Goal: Task Accomplishment & Management: Complete application form

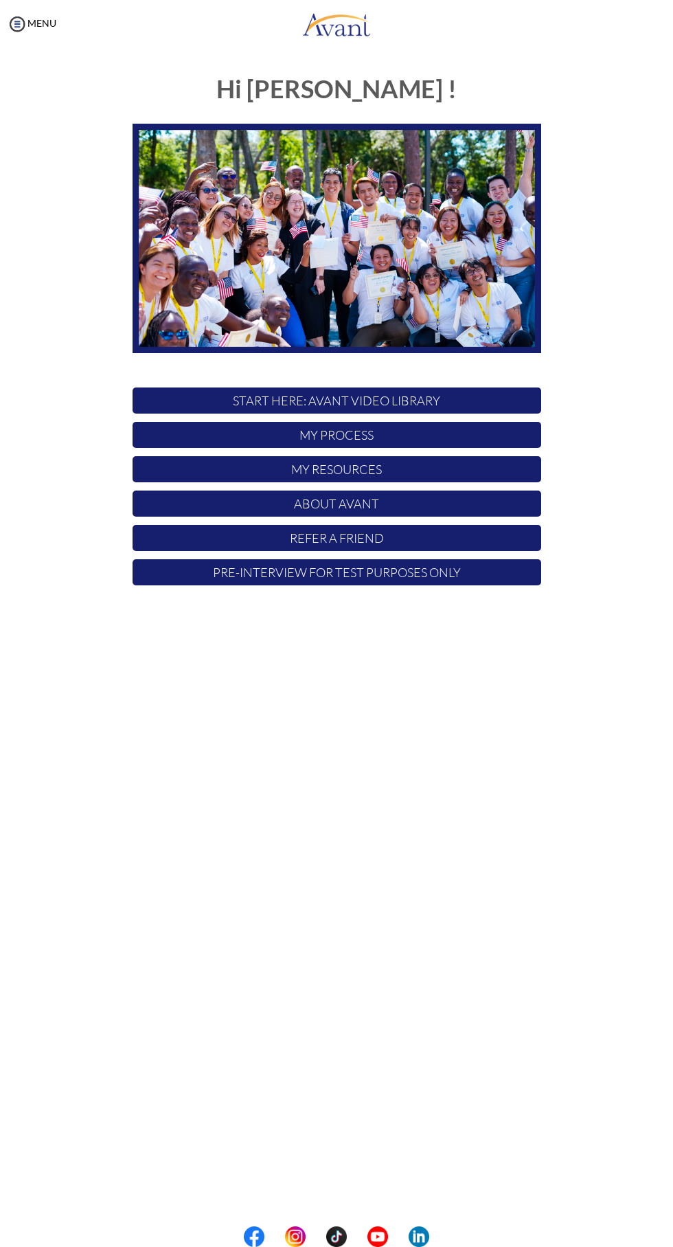
click at [28, 5] on div "MENU" at bounding box center [28, 623] width 56 height 1247
click at [43, 41] on div "MENU" at bounding box center [28, 623] width 56 height 1247
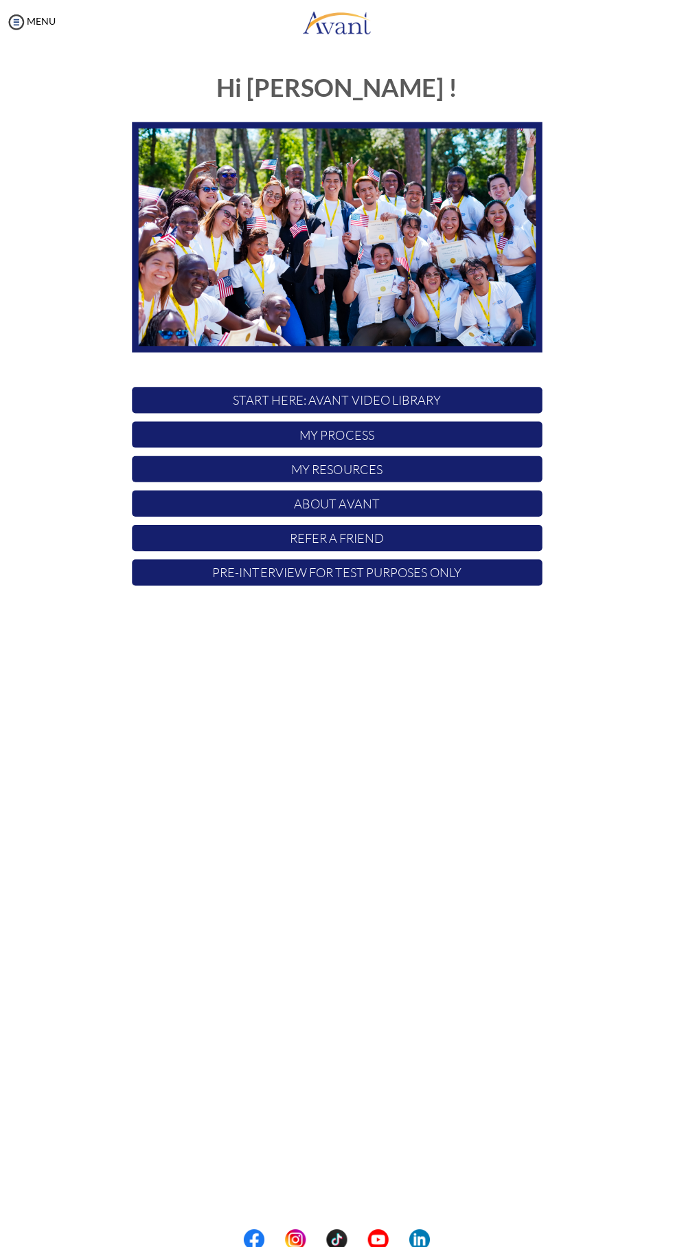
click at [224, 442] on p "My Process" at bounding box center [337, 435] width 409 height 26
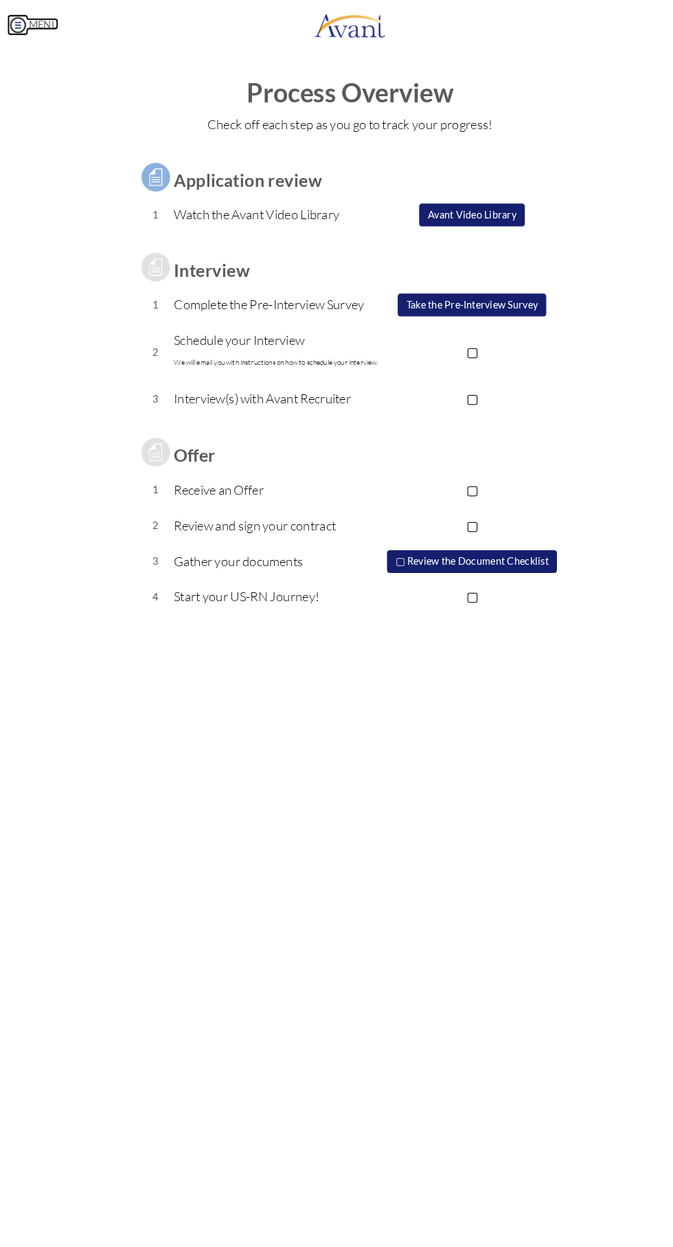
click at [35, 23] on link "MENU" at bounding box center [31, 23] width 49 height 12
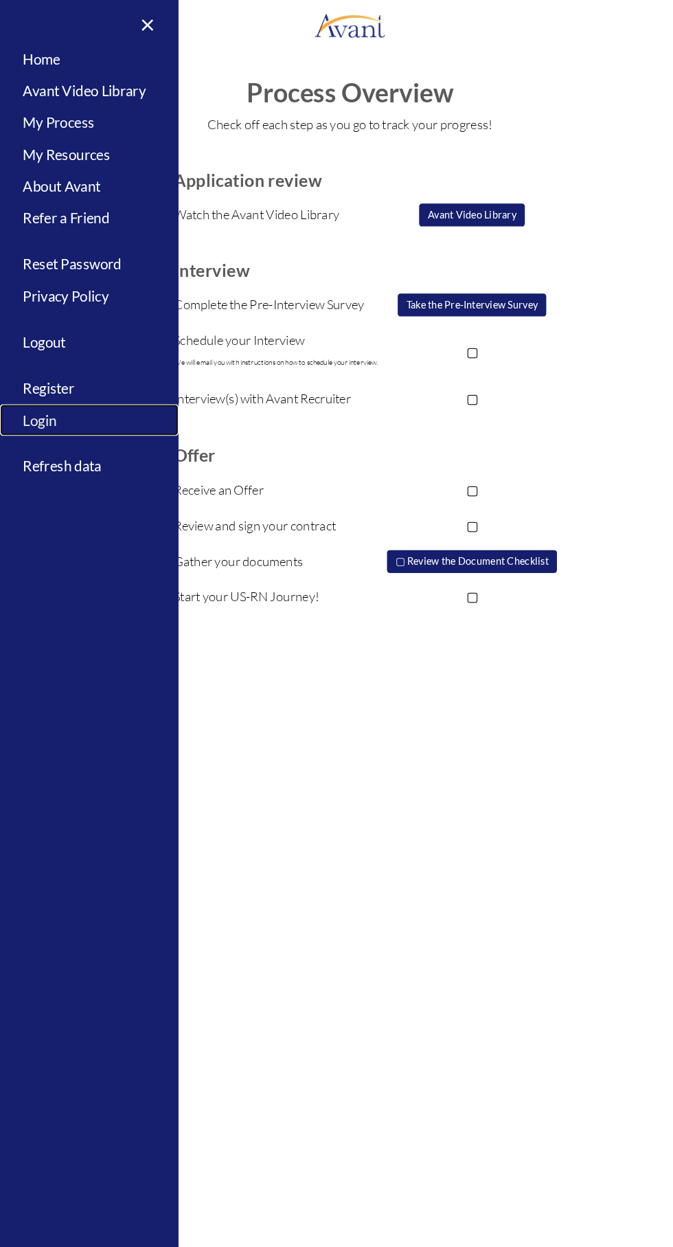
click at [40, 412] on link "Login" at bounding box center [86, 404] width 172 height 31
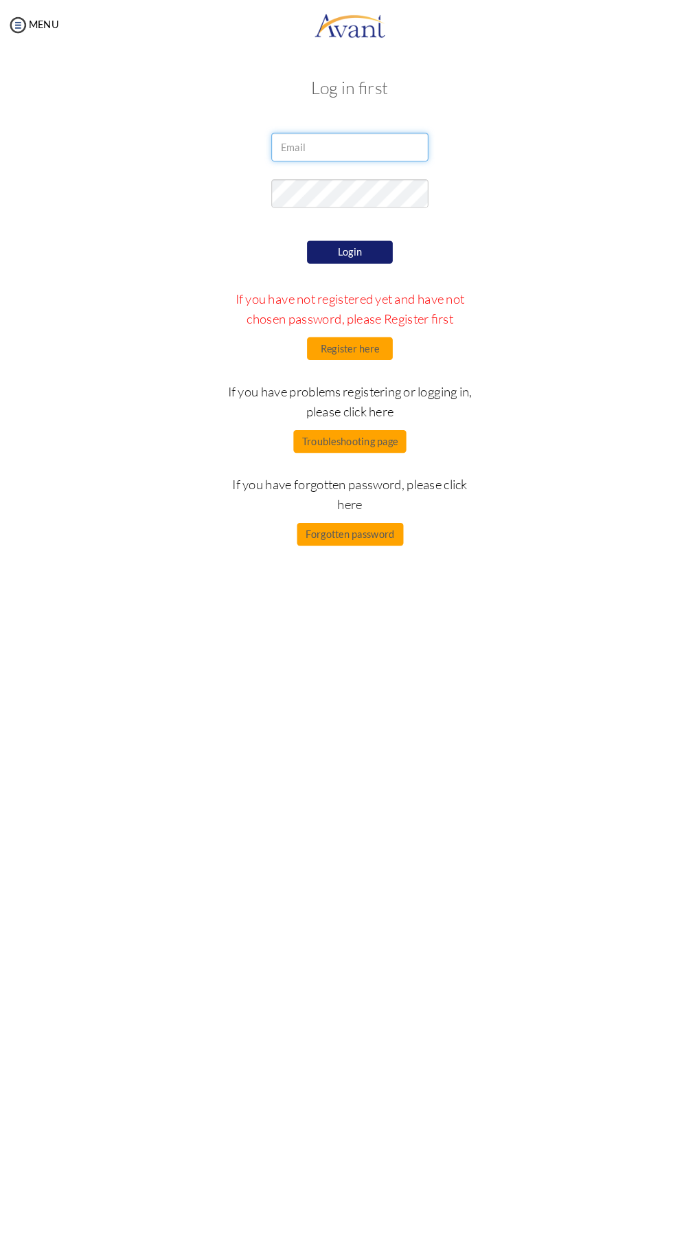
click at [289, 128] on input "email" at bounding box center [336, 141] width 151 height 27
type input "[EMAIL_ADDRESS][DOMAIN_NAME]"
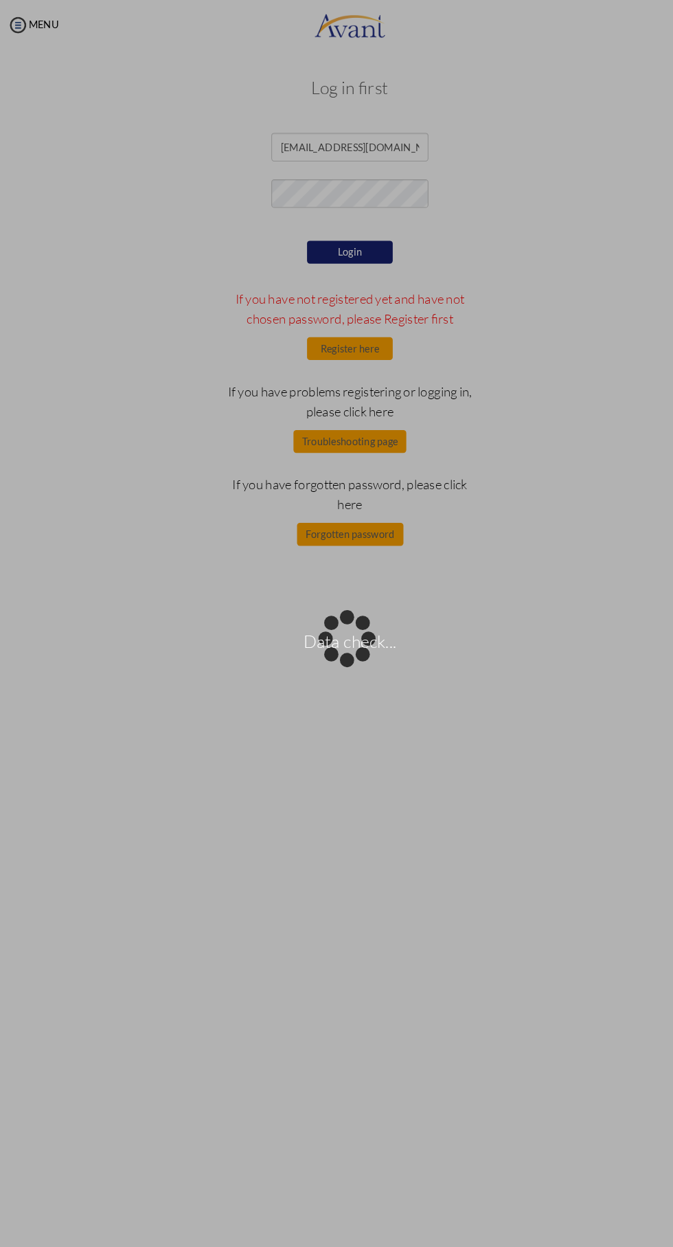
click at [327, 614] on div "Data check..." at bounding box center [336, 623] width 19 height 19
